Goal: Check status

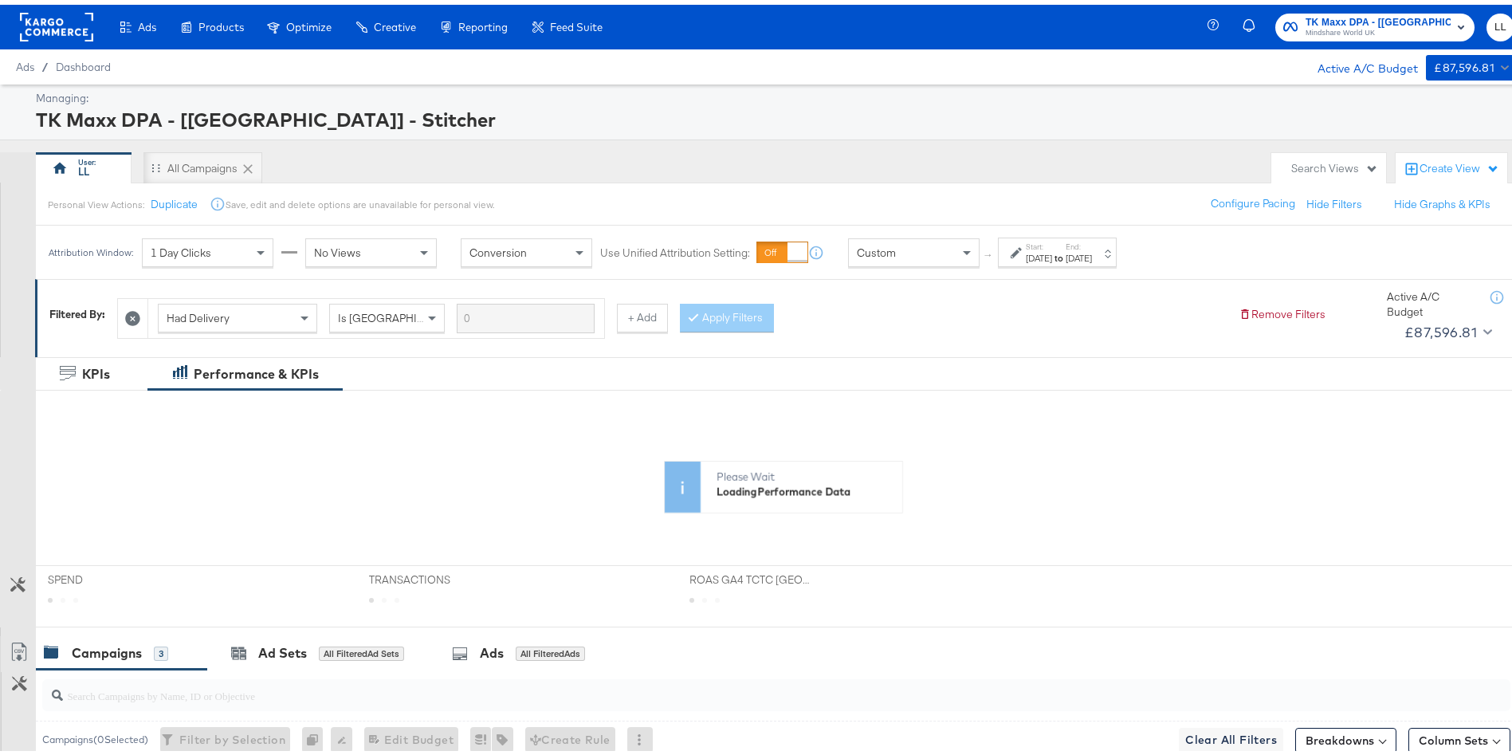
click at [1052, 254] on div "[DATE]" at bounding box center [1039, 253] width 26 height 13
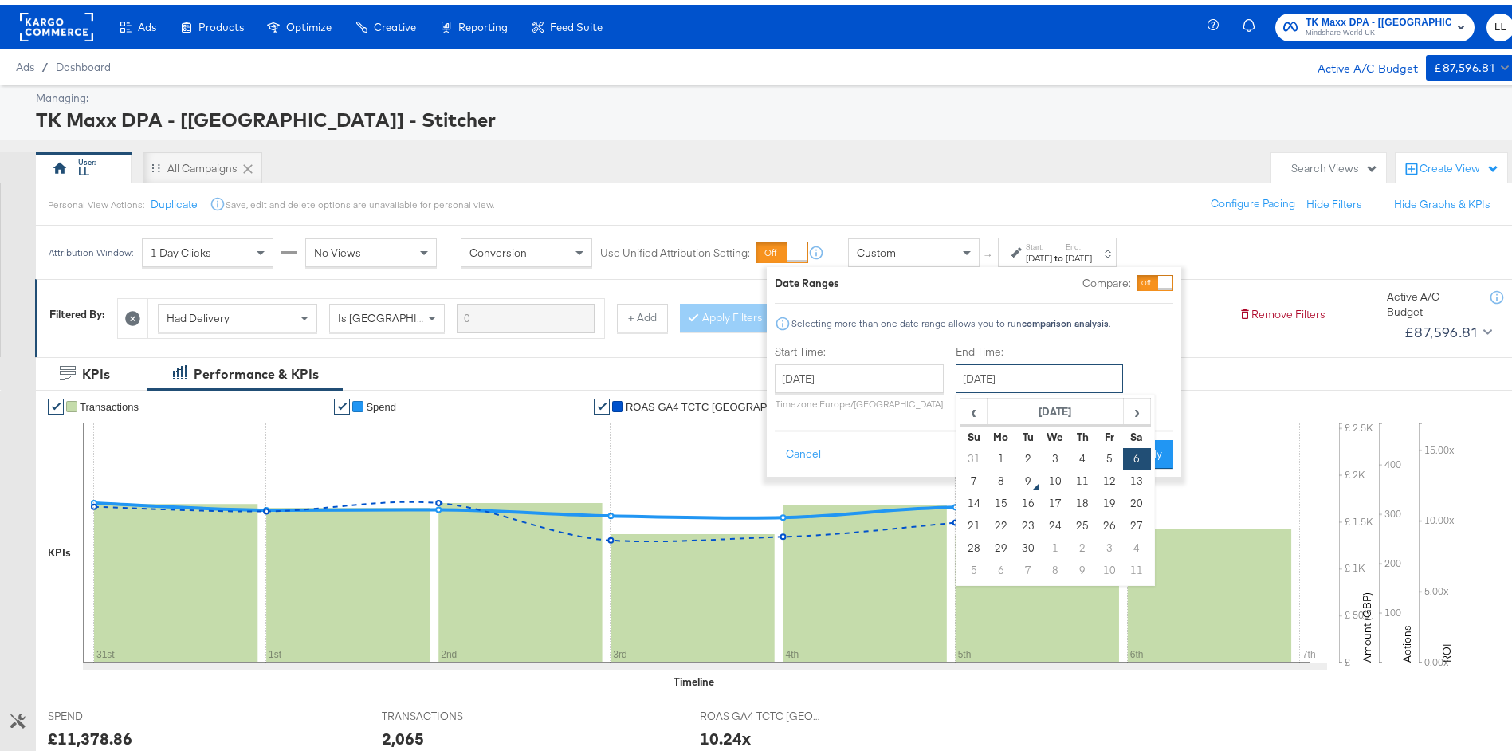
click at [1002, 368] on input "[DATE]" at bounding box center [1039, 374] width 167 height 29
click at [886, 376] on input "[DATE]" at bounding box center [859, 374] width 169 height 29
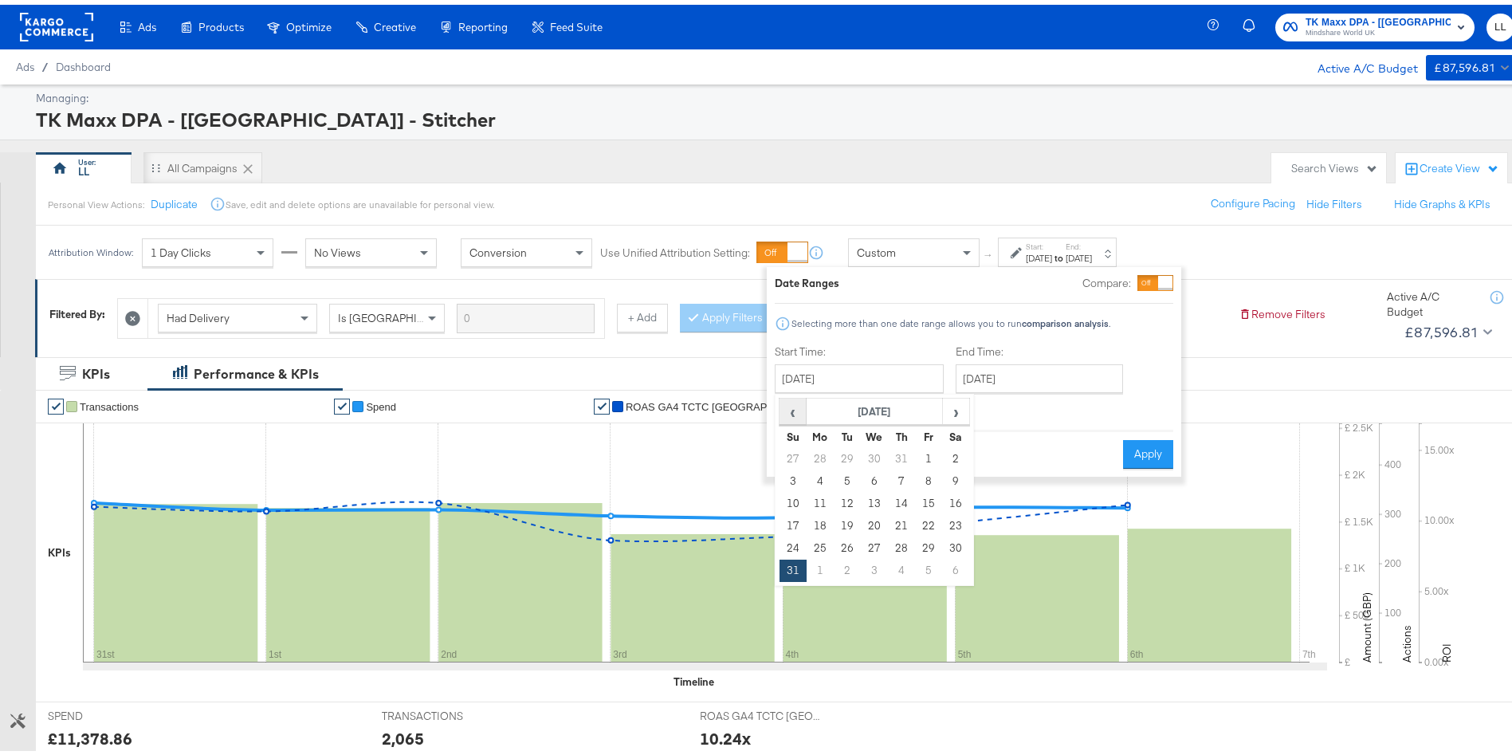
click at [789, 405] on span "‹" at bounding box center [792, 407] width 25 height 24
click at [797, 474] on td "6" at bounding box center [793, 477] width 27 height 22
type input "[DATE]"
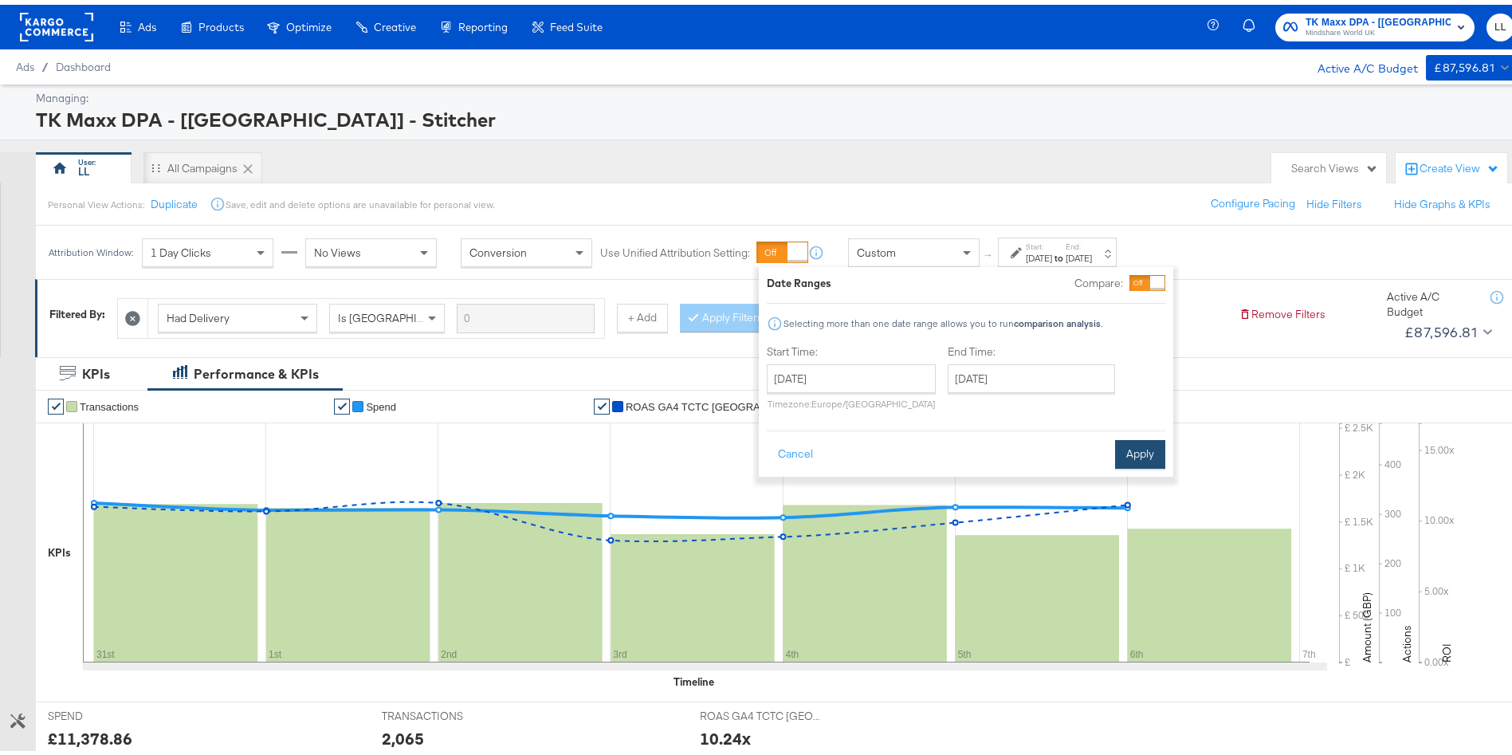
click at [1139, 446] on button "Apply" at bounding box center [1140, 449] width 50 height 29
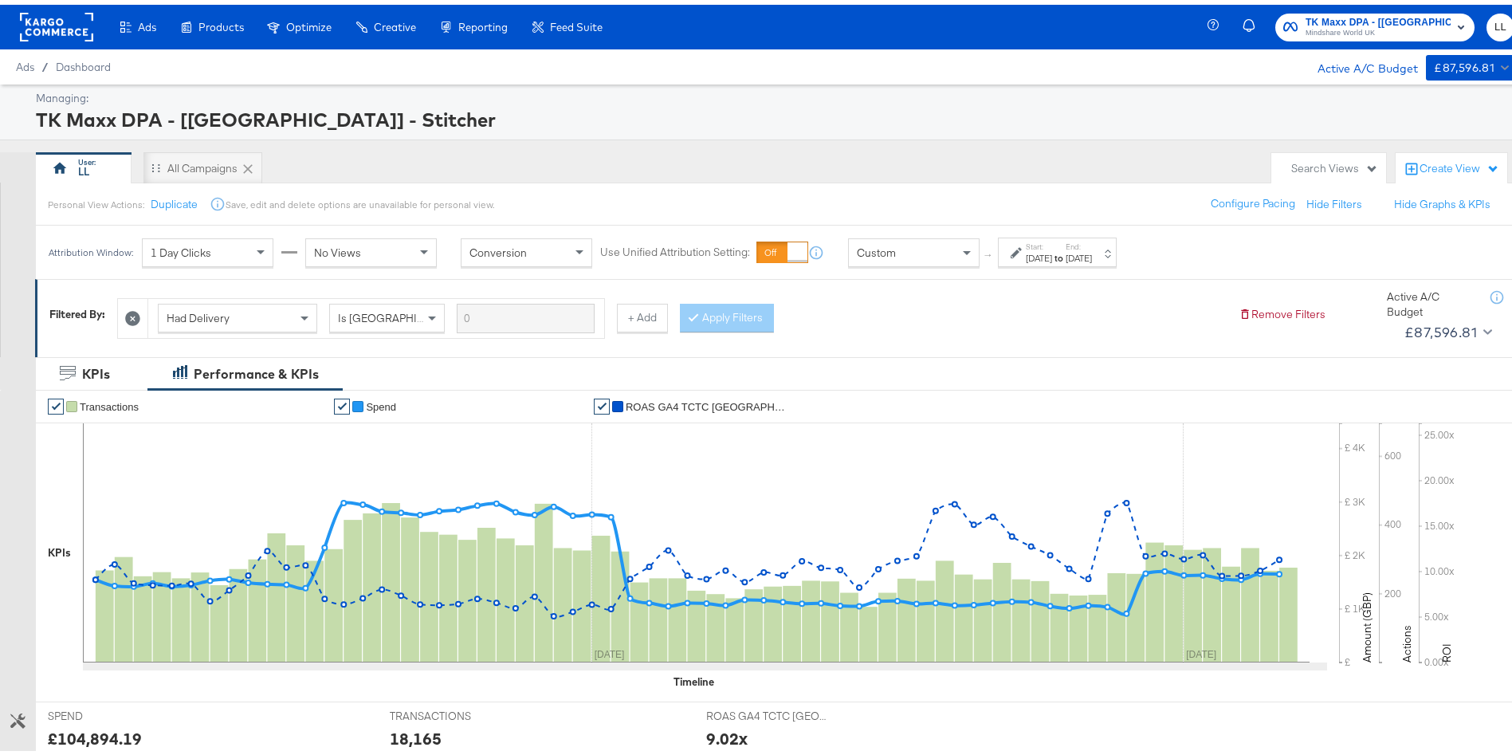
click at [1048, 231] on div "Attribution Window: 1 Day Clicks No Views Conversion Use Unified Attribution Se…" at bounding box center [586, 247] width 1101 height 53
click at [1052, 244] on label "Start:" at bounding box center [1039, 242] width 26 height 10
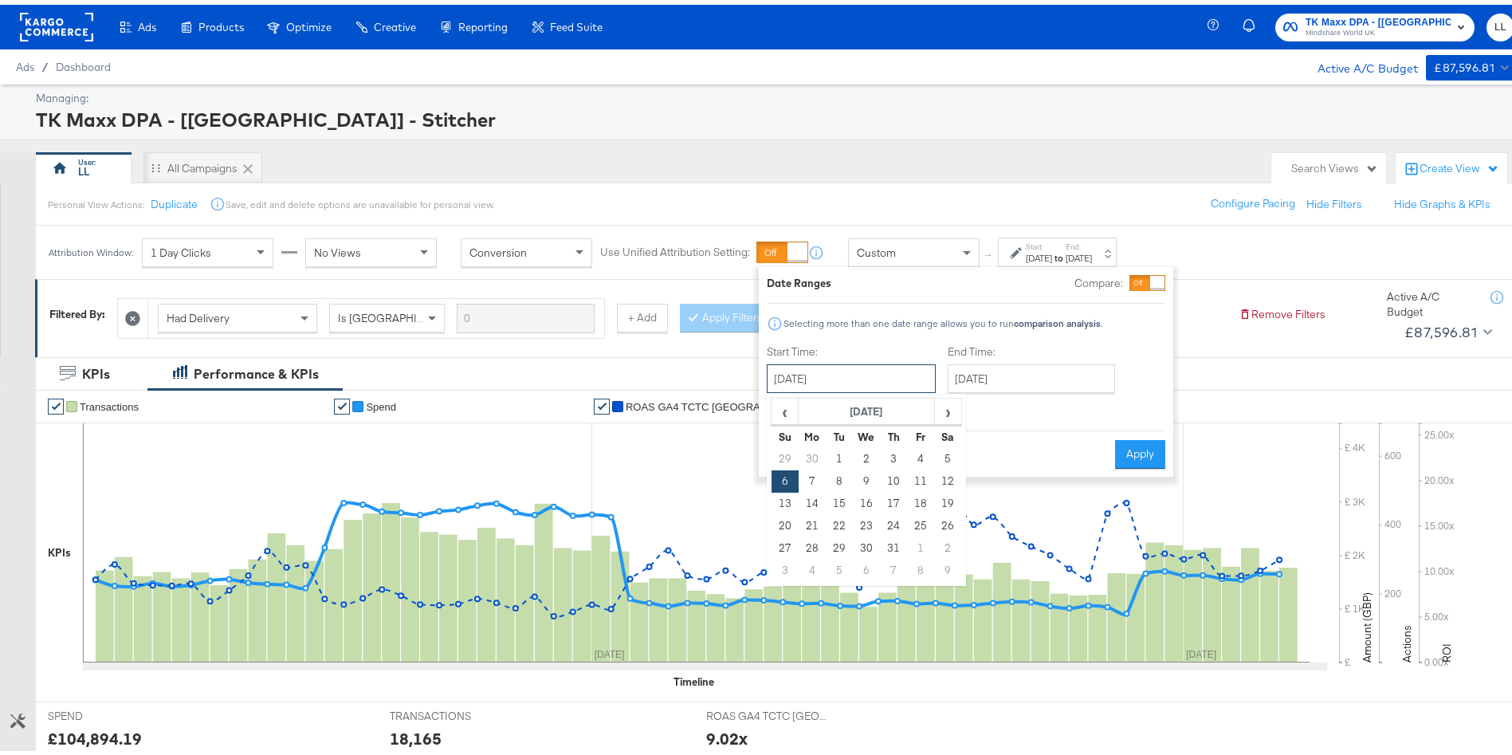
click at [851, 375] on input "[DATE]" at bounding box center [851, 374] width 169 height 29
click at [952, 403] on span "›" at bounding box center [948, 407] width 25 height 24
click at [780, 478] on td "3" at bounding box center [785, 477] width 27 height 22
type input "[DATE]"
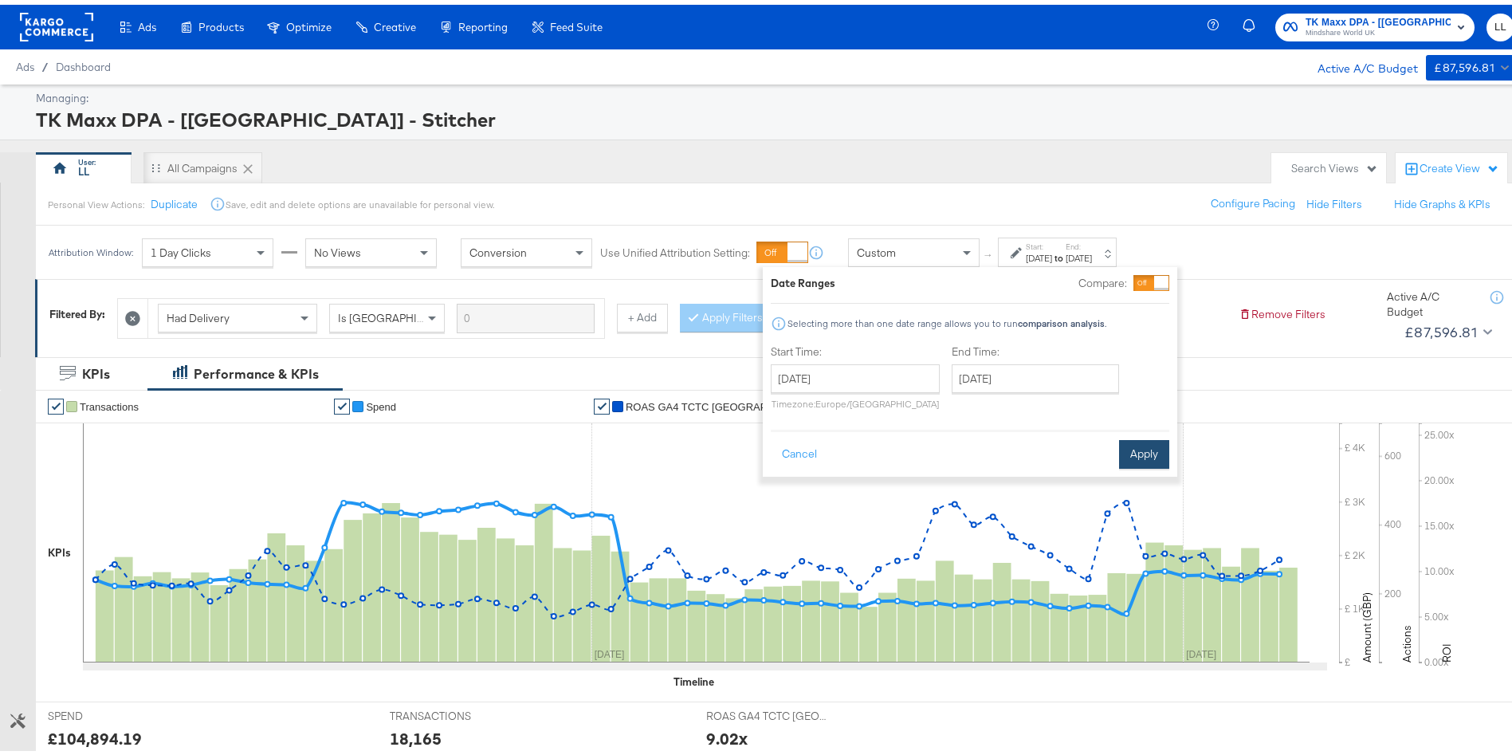
click at [1158, 450] on button "Apply" at bounding box center [1144, 449] width 50 height 29
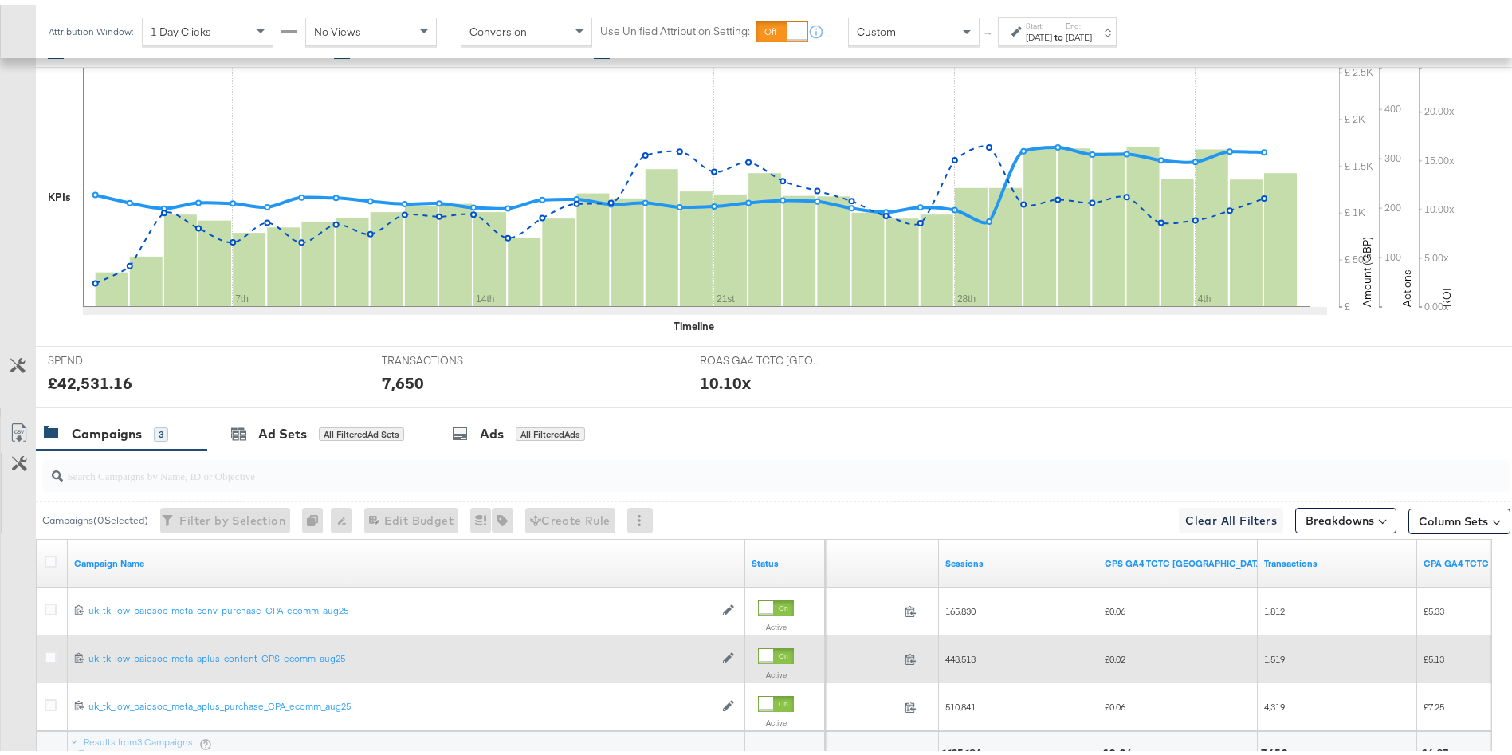
scroll to position [492, 0]
